Goal: Go to known website: Access a specific website the user already knows

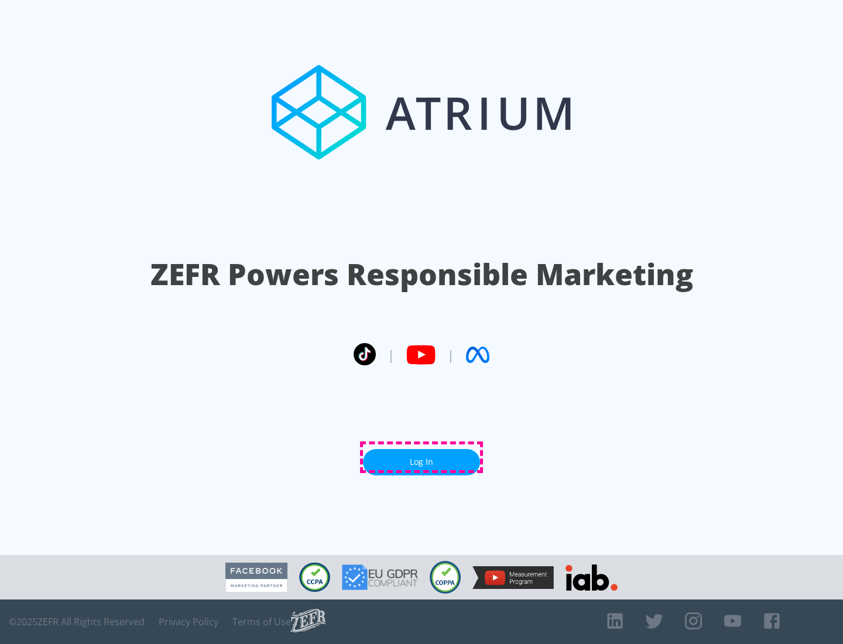
click at [422, 457] on link "Log In" at bounding box center [421, 462] width 117 height 26
